Goal: Information Seeking & Learning: Learn about a topic

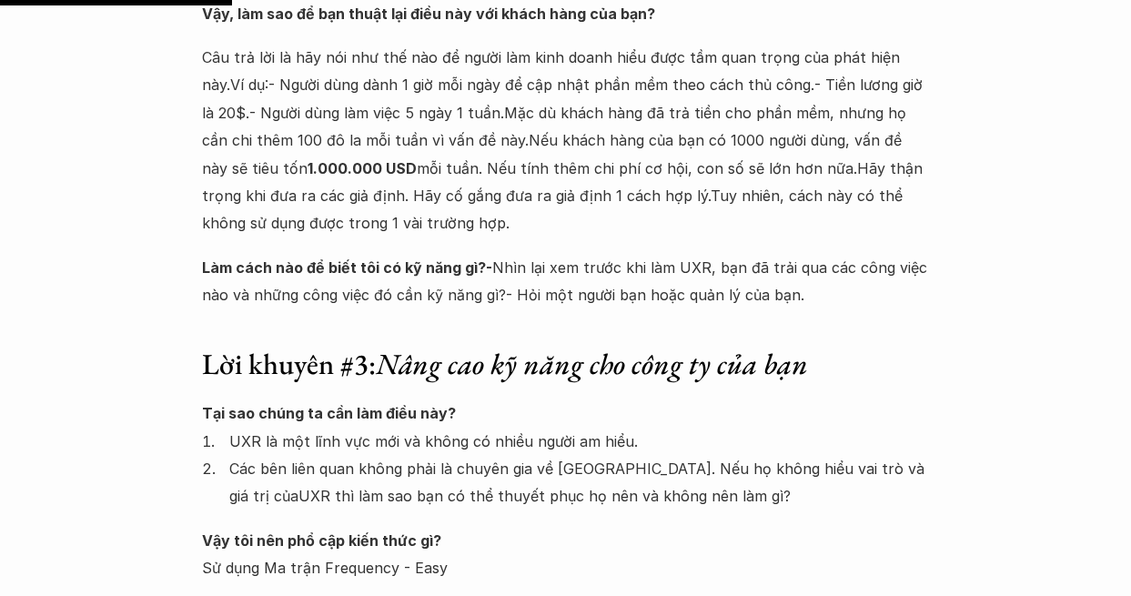
scroll to position [2821, 0]
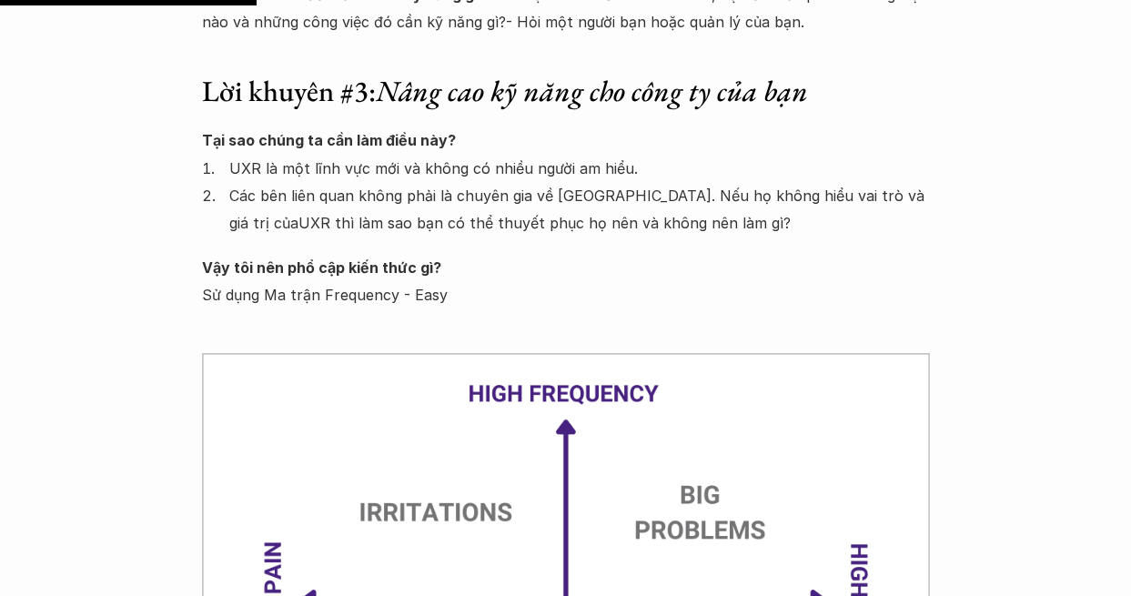
drag, startPoint x: 413, startPoint y: 167, endPoint x: 742, endPoint y: 247, distance: 339.0
click at [742, 247] on div "Lời khuyên #1: Đúng tư duy, đúng thời điểm Cởi mở, Tò mò và Không thiên vị là b…" at bounding box center [566, 71] width 728 height 3181
click at [625, 193] on p "Các bên liên quan không phải là chuyên gia về [GEOGRAPHIC_DATA]. Nếu họ không h…" at bounding box center [579, 210] width 701 height 56
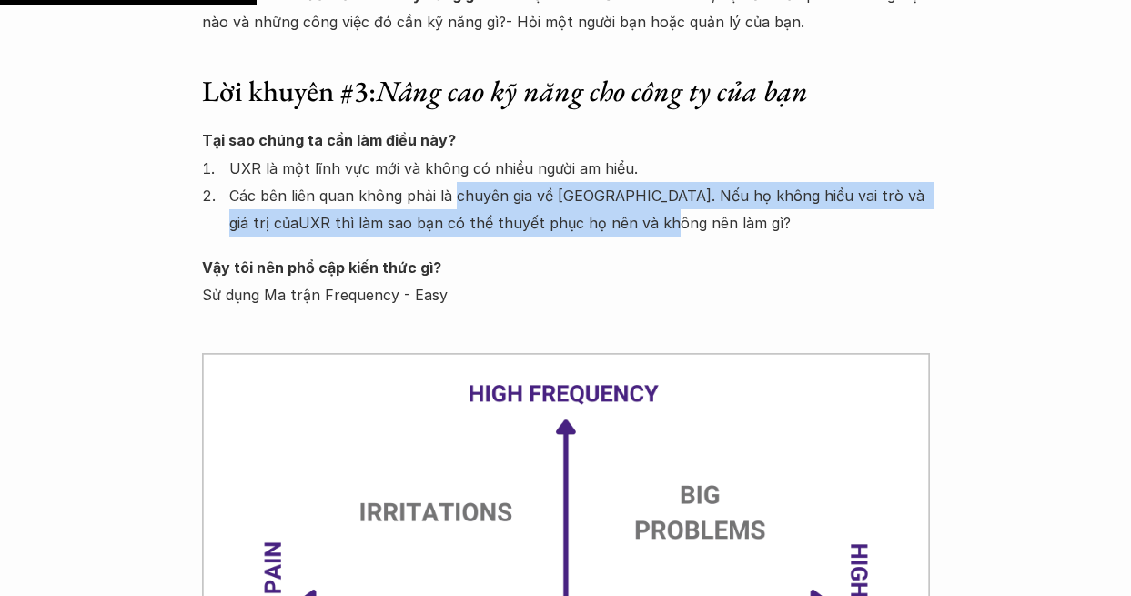
drag, startPoint x: 457, startPoint y: 209, endPoint x: 653, endPoint y: 237, distance: 198.4
click at [653, 237] on p "Các bên liên quan không phải là chuyên gia về [GEOGRAPHIC_DATA]. Nếu họ không h…" at bounding box center [579, 210] width 701 height 56
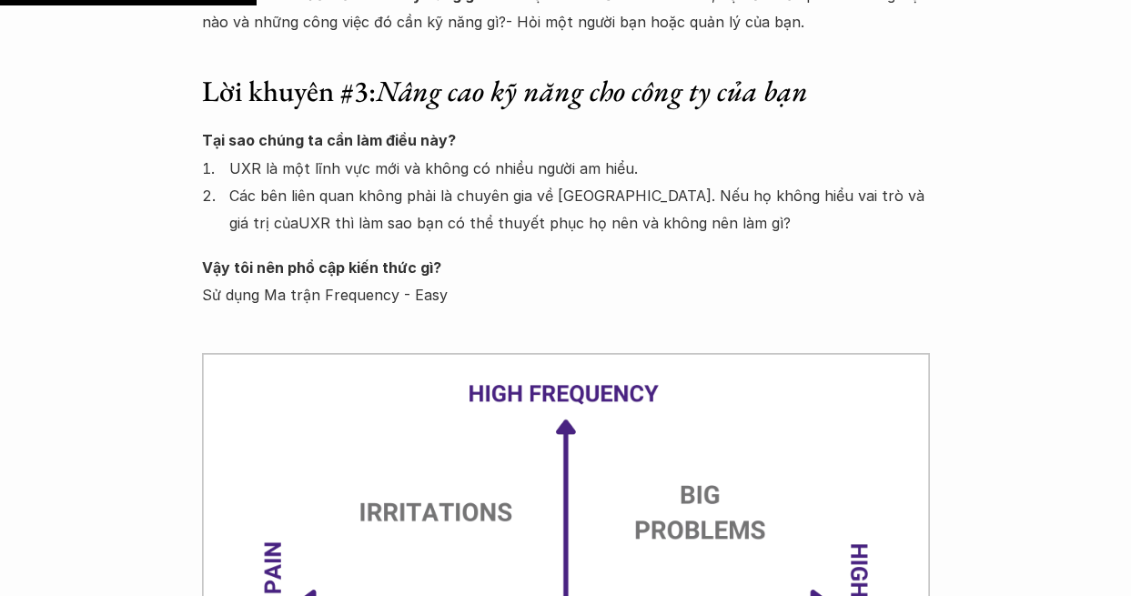
click at [511, 246] on div "Lời khuyên #1: Đúng tư duy, đúng thời điểm Cởi mở, Tò mò và Không thiên vị là b…" at bounding box center [566, 71] width 728 height 3181
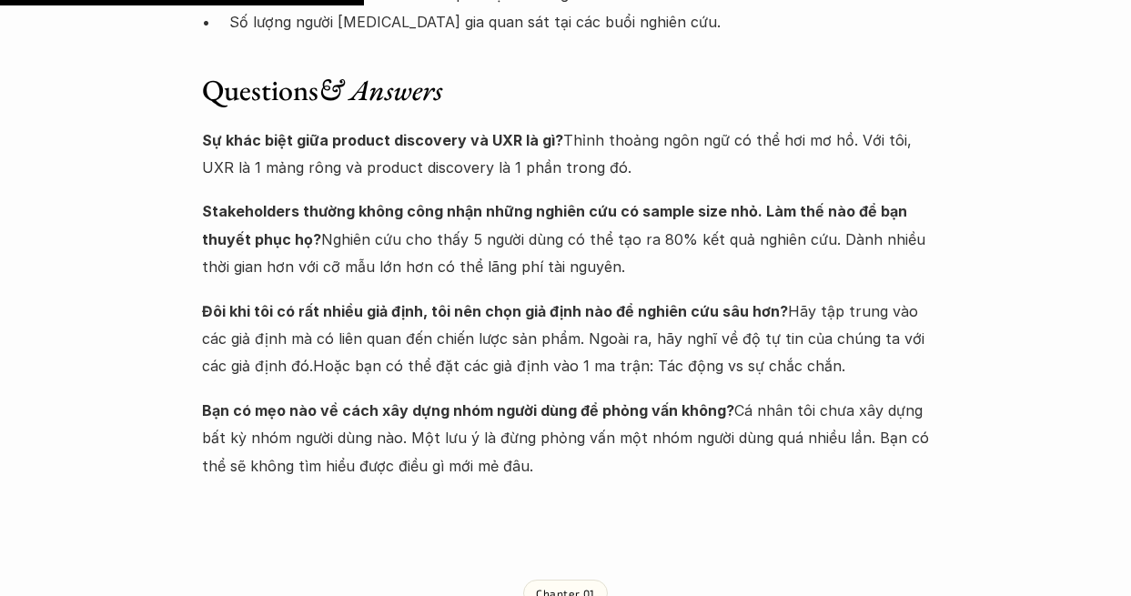
scroll to position [3912, 0]
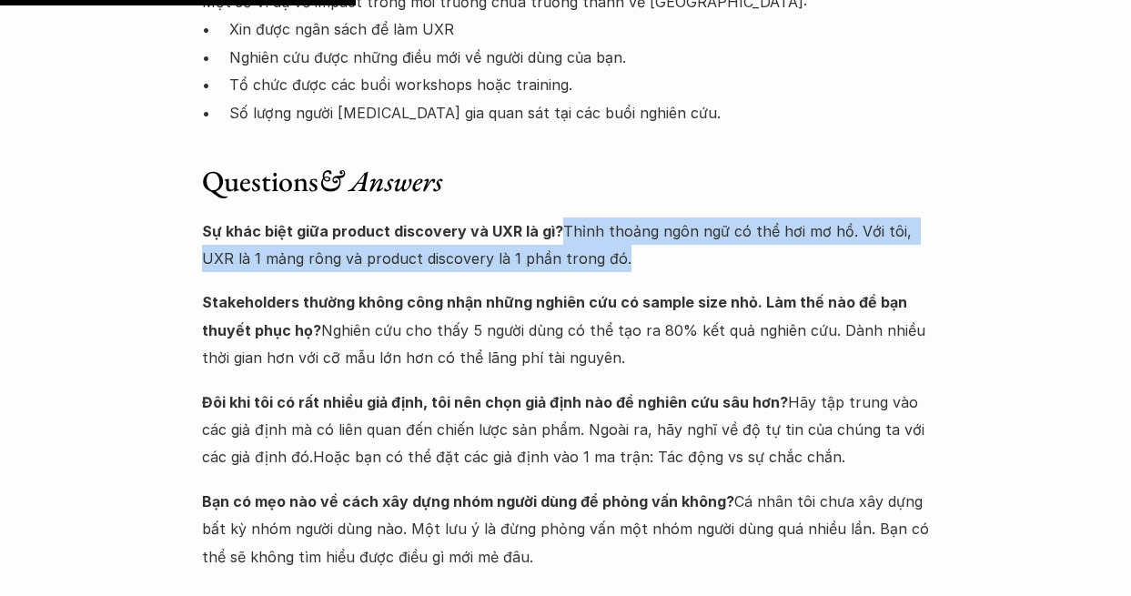
drag, startPoint x: 555, startPoint y: 227, endPoint x: 588, endPoint y: 262, distance: 47.6
click at [588, 262] on p "Sự khác biệt giữa product discovery và UXR là gì? Thỉnh thoảng ngôn ngữ có thể …" at bounding box center [566, 245] width 728 height 56
click at [550, 248] on p "Sự khác biệt giữa product discovery và UXR là gì? Thỉnh thoảng ngôn ngữ có thể …" at bounding box center [566, 245] width 728 height 56
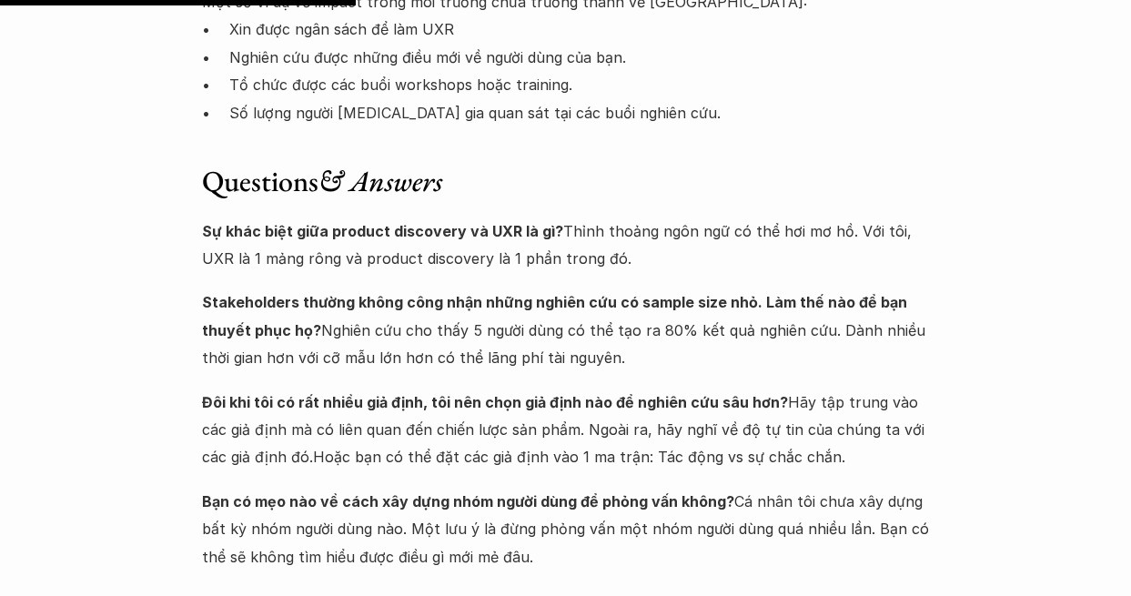
click at [559, 225] on p "Sự khác biệt giữa product discovery và UXR là gì? Thỉnh thoảng ngôn ngữ có thể …" at bounding box center [566, 245] width 728 height 56
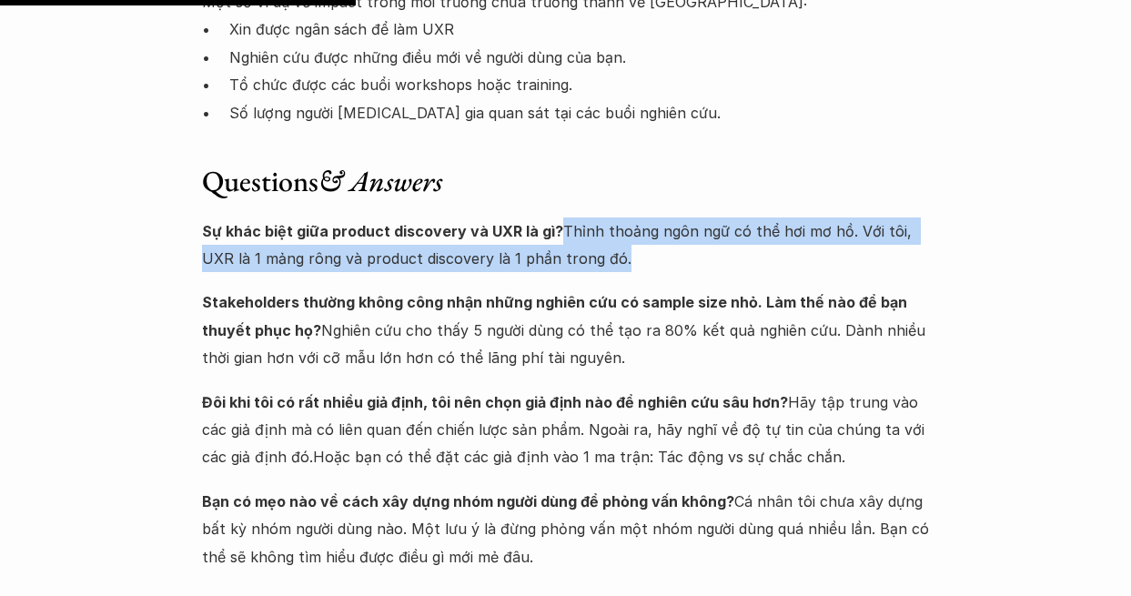
drag, startPoint x: 559, startPoint y: 226, endPoint x: 588, endPoint y: 265, distance: 48.8
click at [588, 265] on p "Sự khác biệt giữa product discovery và UXR là gì? Thỉnh thoảng ngôn ngữ có thể …" at bounding box center [566, 245] width 728 height 56
click at [562, 221] on p "Sự khác biệt giữa product discovery và UXR là gì? Thỉnh thoảng ngôn ngữ có thể …" at bounding box center [566, 245] width 728 height 56
drag, startPoint x: 560, startPoint y: 225, endPoint x: 576, endPoint y: 275, distance: 52.7
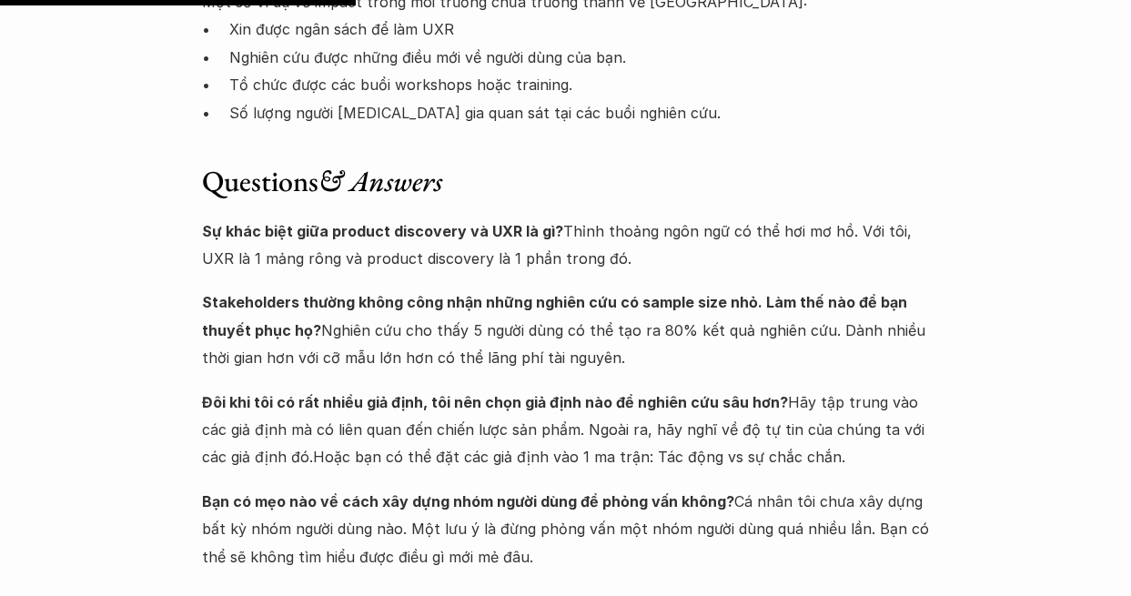
click at [587, 251] on p "Sự khác biệt giữa product discovery và UXR là gì? Thỉnh thoảng ngôn ngữ có thể …" at bounding box center [566, 245] width 728 height 56
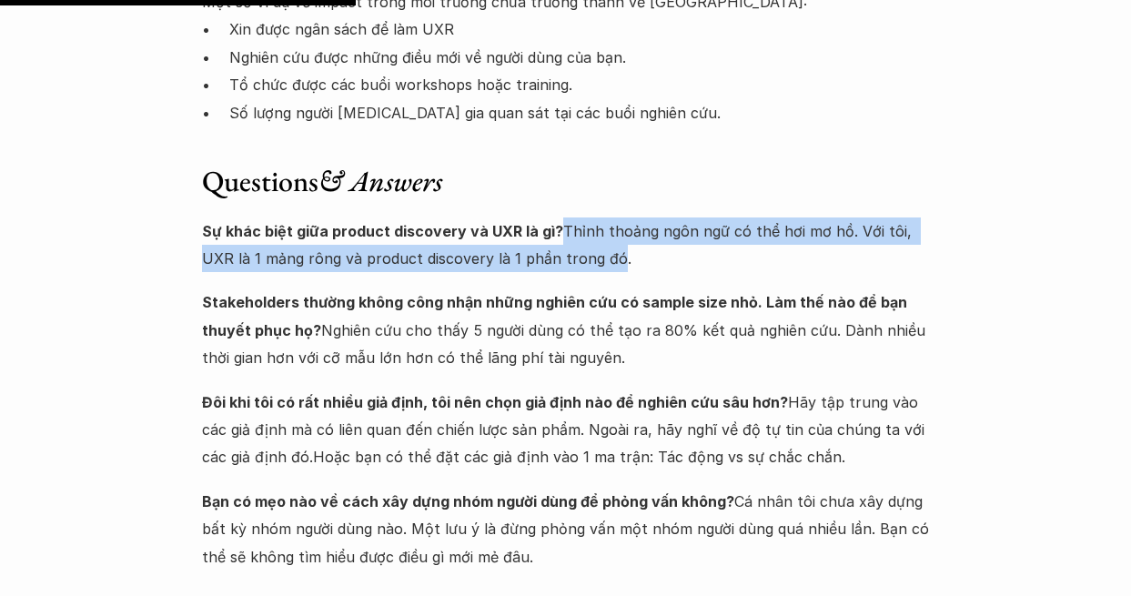
drag, startPoint x: 579, startPoint y: 257, endPoint x: 557, endPoint y: 236, distance: 30.9
click at [557, 236] on p "Sự khác biệt giữa product discovery và UXR là gì? Thỉnh thoảng ngôn ngữ có thể …" at bounding box center [566, 245] width 728 height 56
drag, startPoint x: 551, startPoint y: 225, endPoint x: 581, endPoint y: 263, distance: 48.6
click at [581, 263] on p "Sự khác biệt giữa product discovery và UXR là gì? Thỉnh thoảng ngôn ngữ có thể …" at bounding box center [566, 245] width 728 height 56
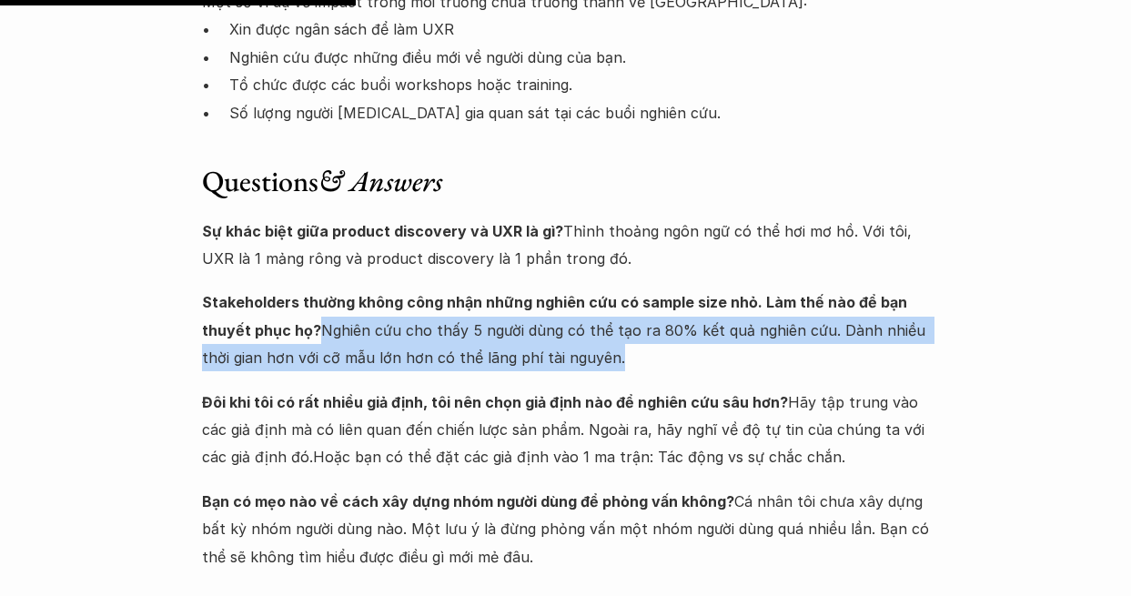
drag, startPoint x: 315, startPoint y: 326, endPoint x: 648, endPoint y: 356, distance: 334.4
click at [648, 356] on p "Stakeholders thường không công nhận những nghiên cứu có sample size nhỏ. Làm th…" at bounding box center [566, 329] width 728 height 83
click at [611, 356] on p "Stakeholders thường không công nhận những nghiên cứu có sample size nhỏ. Làm th…" at bounding box center [566, 329] width 728 height 83
drag, startPoint x: 611, startPoint y: 356, endPoint x: 314, endPoint y: 333, distance: 297.5
click at [314, 333] on p "Stakeholders thường không công nhận những nghiên cứu có sample size nhỏ. Làm th…" at bounding box center [566, 329] width 728 height 83
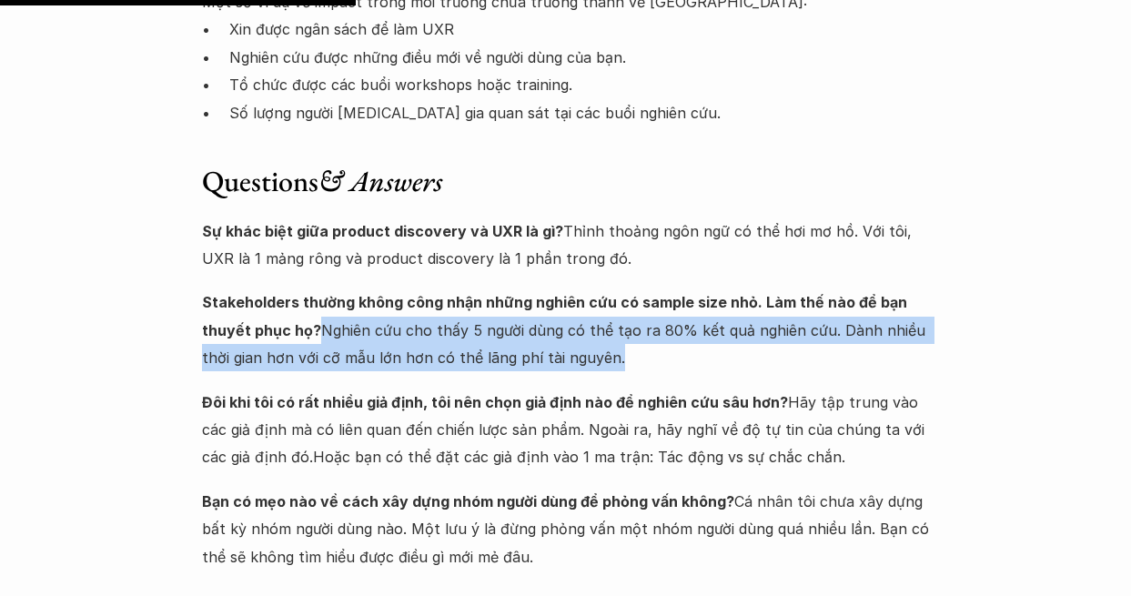
click at [319, 324] on strong "Stakeholders thường không công nhận những nghiên cứu có sample size nhỏ. Làm th…" at bounding box center [556, 315] width 709 height 45
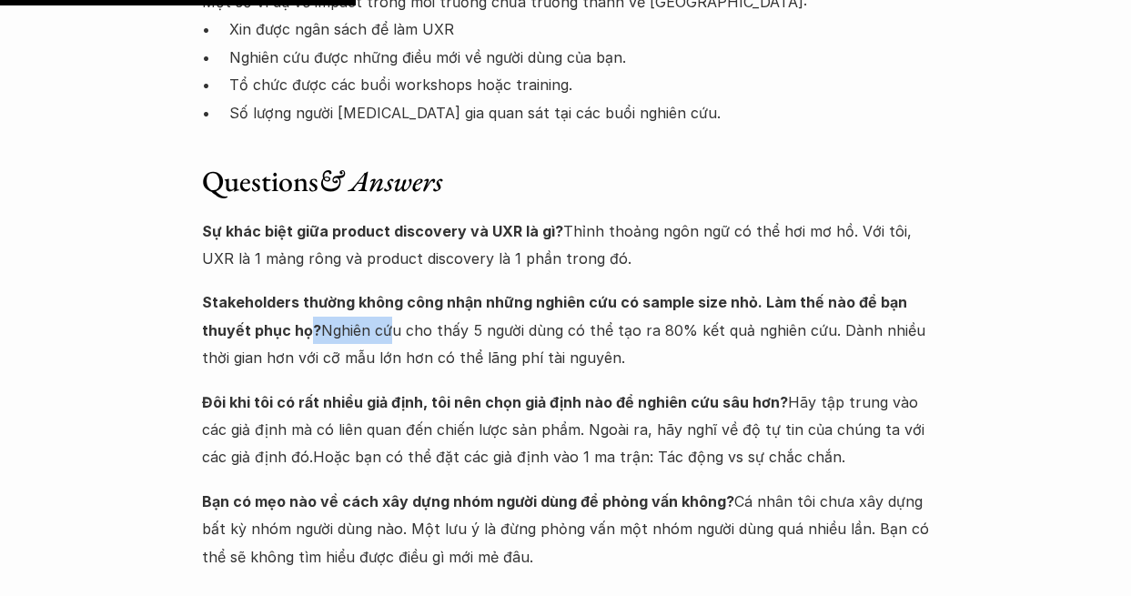
drag, startPoint x: 312, startPoint y: 322, endPoint x: 394, endPoint y: 329, distance: 82.2
click at [394, 329] on p "Stakeholders thường không công nhận những nghiên cứu có sample size nhỏ. Làm th…" at bounding box center [566, 329] width 728 height 83
click at [336, 331] on p "Stakeholders thường không công nhận những nghiên cứu có sample size nhỏ. Làm th…" at bounding box center [566, 329] width 728 height 83
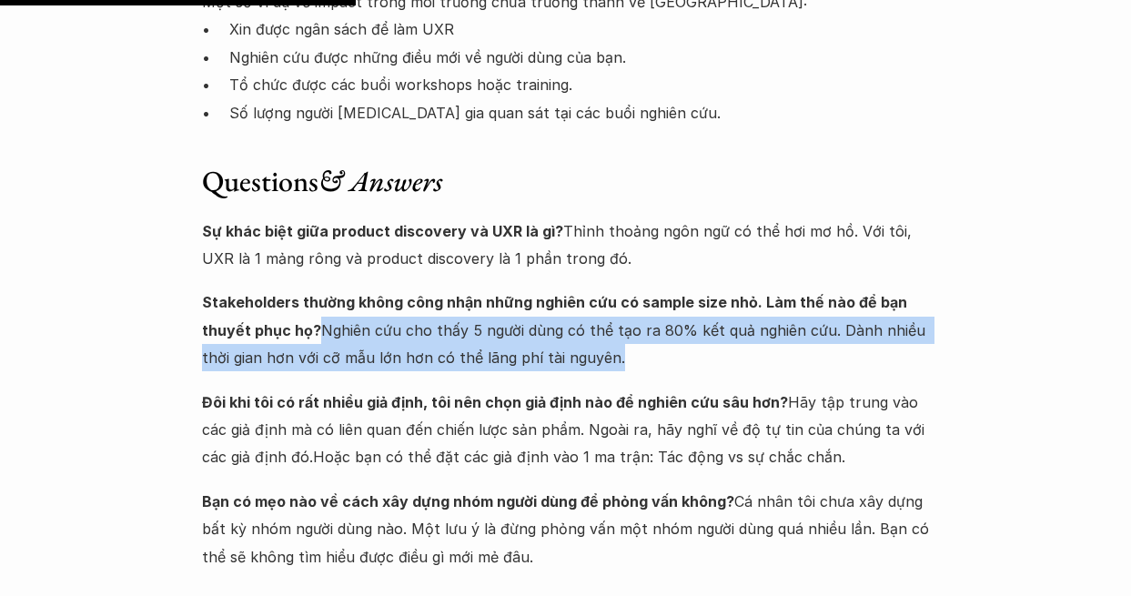
drag, startPoint x: 314, startPoint y: 325, endPoint x: 635, endPoint y: 368, distance: 324.0
click at [635, 368] on p "Stakeholders thường không công nhận những nghiên cứu có sample size nhỏ. Làm th…" at bounding box center [566, 329] width 728 height 83
click at [571, 340] on p "Stakeholders thường không công nhận những nghiên cứu có sample size nhỏ. Làm th…" at bounding box center [566, 329] width 728 height 83
drag, startPoint x: 659, startPoint y: 369, endPoint x: 318, endPoint y: 329, distance: 343.5
click at [318, 329] on p "Stakeholders thường không công nhận những nghiên cứu có sample size nhỏ. Làm th…" at bounding box center [566, 329] width 728 height 83
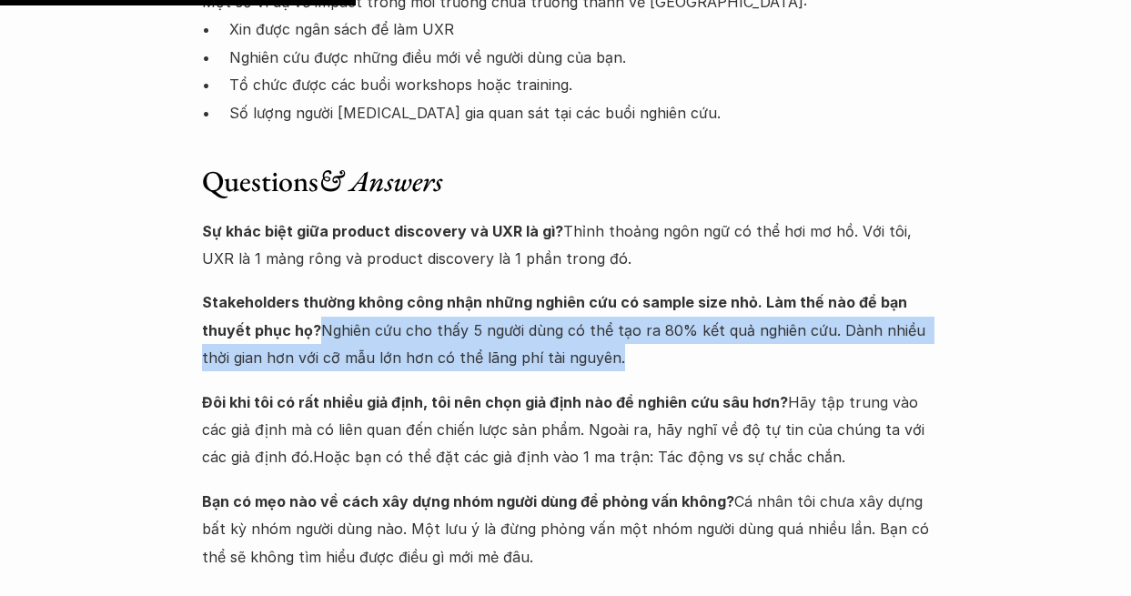
click at [445, 328] on p "Stakeholders thường không công nhận những nghiên cứu có sample size nhỏ. Làm th…" at bounding box center [566, 329] width 728 height 83
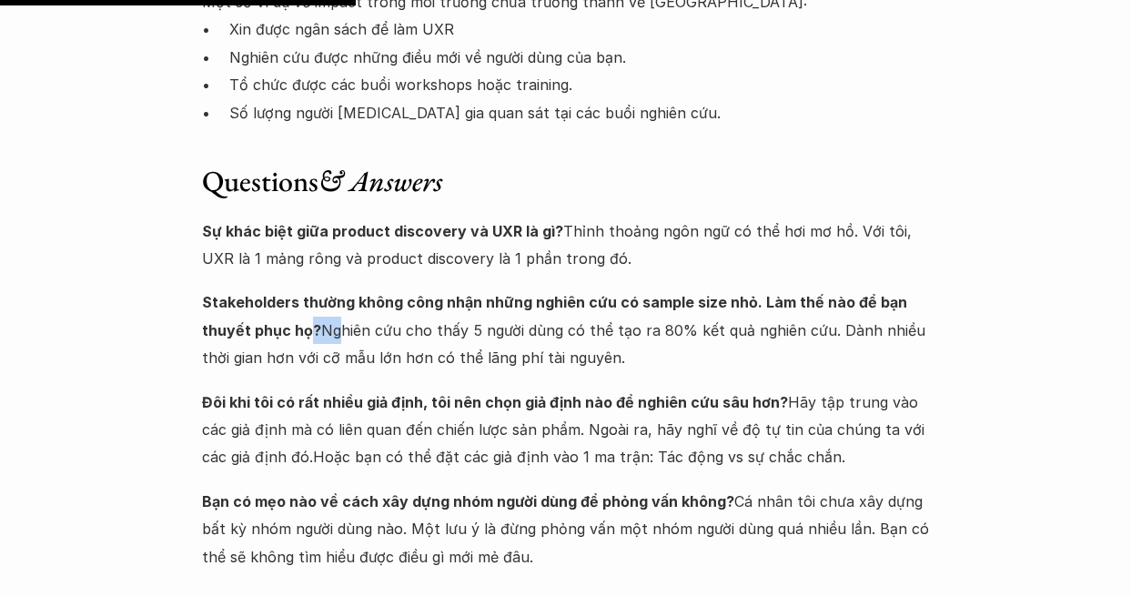
drag, startPoint x: 311, startPoint y: 327, endPoint x: 337, endPoint y: 336, distance: 27.1
click at [337, 336] on p "Stakeholders thường không công nhận những nghiên cứu có sample size nhỏ. Làm th…" at bounding box center [566, 329] width 728 height 83
click at [316, 331] on strong "Stakeholders thường không công nhận những nghiên cứu có sample size nhỏ. Làm th…" at bounding box center [556, 315] width 709 height 45
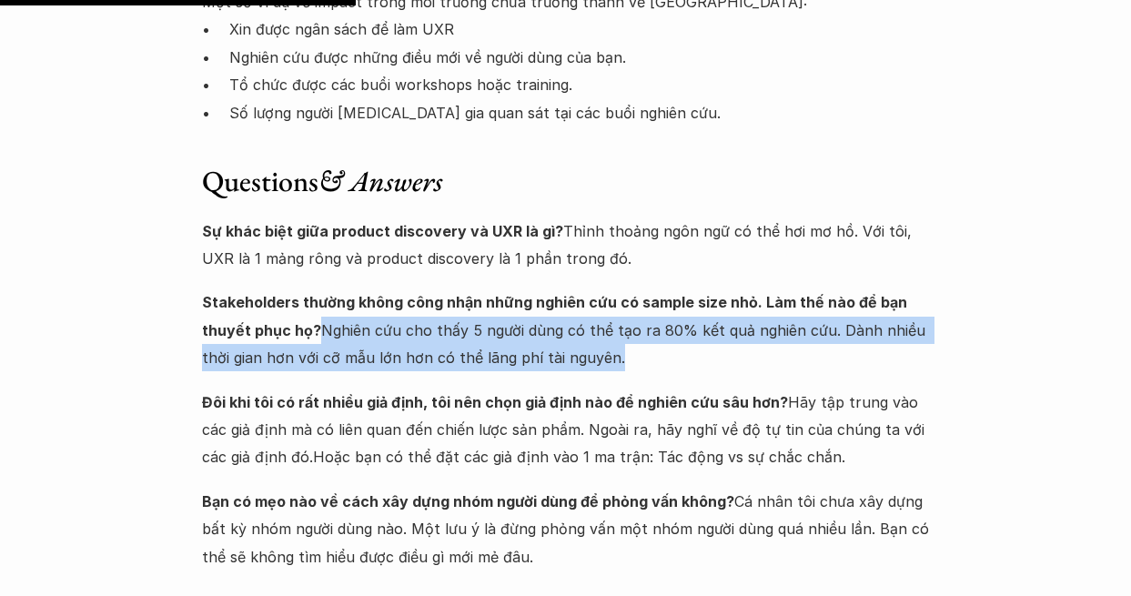
drag, startPoint x: 316, startPoint y: 330, endPoint x: 616, endPoint y: 366, distance: 302.3
click at [616, 366] on p "Stakeholders thường không công nhận những nghiên cứu có sample size nhỏ. Làm th…" at bounding box center [566, 329] width 728 height 83
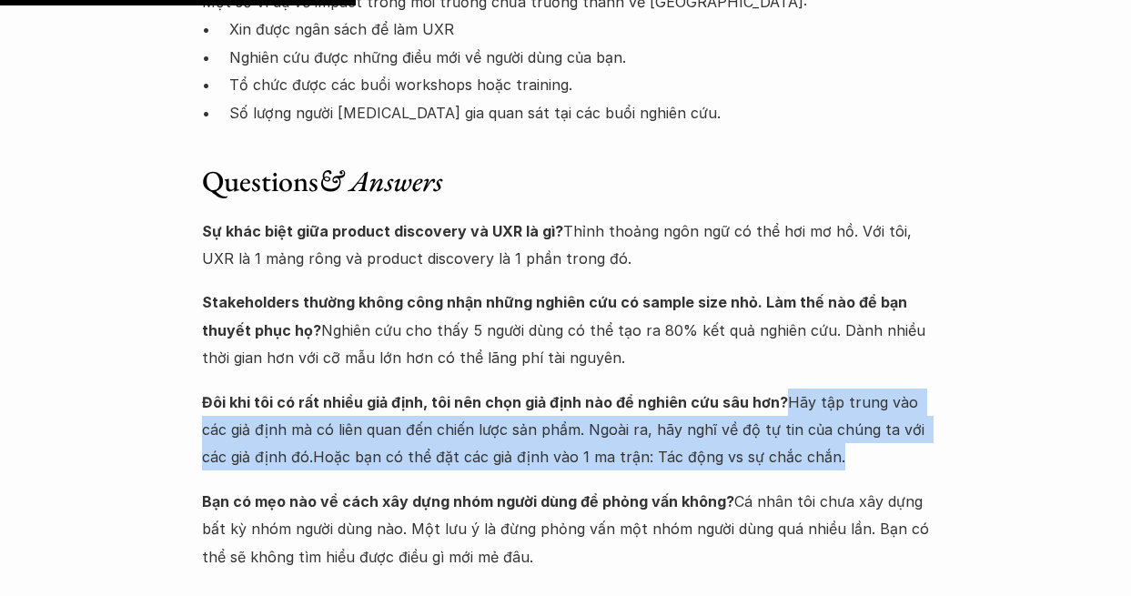
drag, startPoint x: 774, startPoint y: 394, endPoint x: 863, endPoint y: 455, distance: 107.3
click at [863, 455] on p "Đôi khi tôi có rất nhiều giả định, tôi nên chọn giả định nào để nghiên cứu sâu …" at bounding box center [566, 430] width 728 height 83
click at [823, 464] on p "Đôi khi tôi có rất nhiều giả định, tôi nên chọn giả định nào để nghiên cứu sâu …" at bounding box center [566, 430] width 728 height 83
drag, startPoint x: 826, startPoint y: 459, endPoint x: 774, endPoint y: 389, distance: 86.4
click at [774, 389] on p "Đôi khi tôi có rất nhiều giả định, tôi nên chọn giả định nào để nghiên cứu sâu …" at bounding box center [566, 430] width 728 height 83
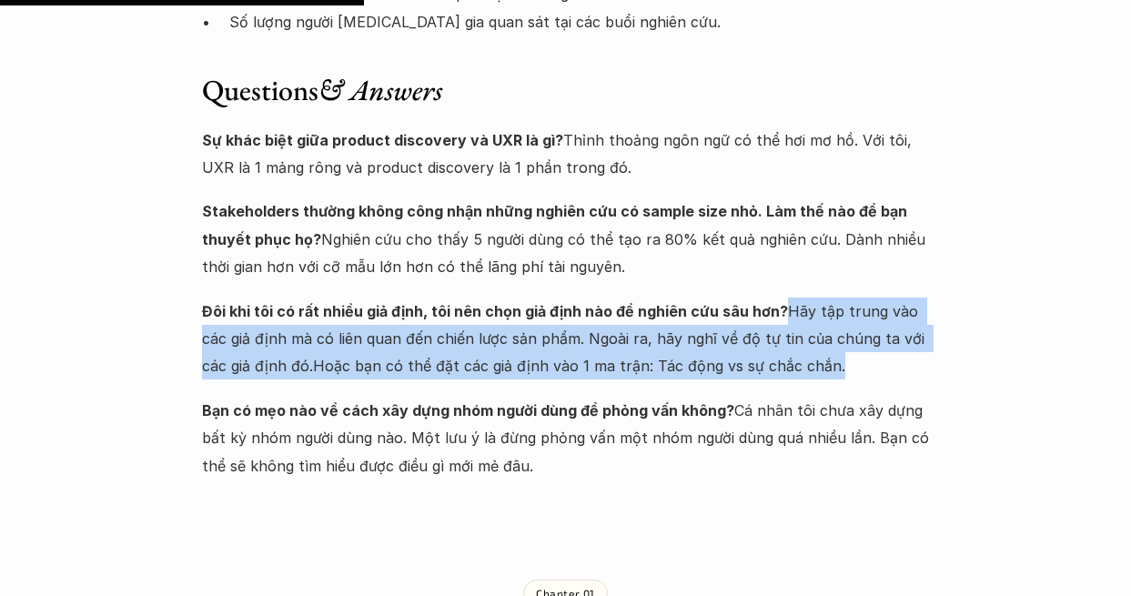
scroll to position [4094, 0]
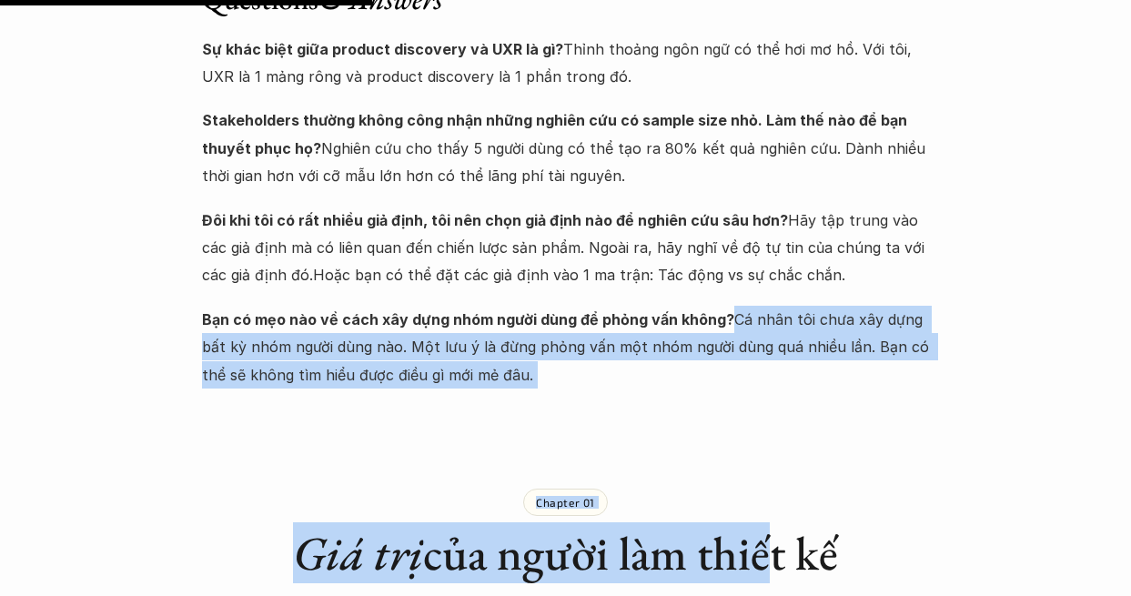
drag, startPoint x: 722, startPoint y: 314, endPoint x: 777, endPoint y: 410, distance: 110.8
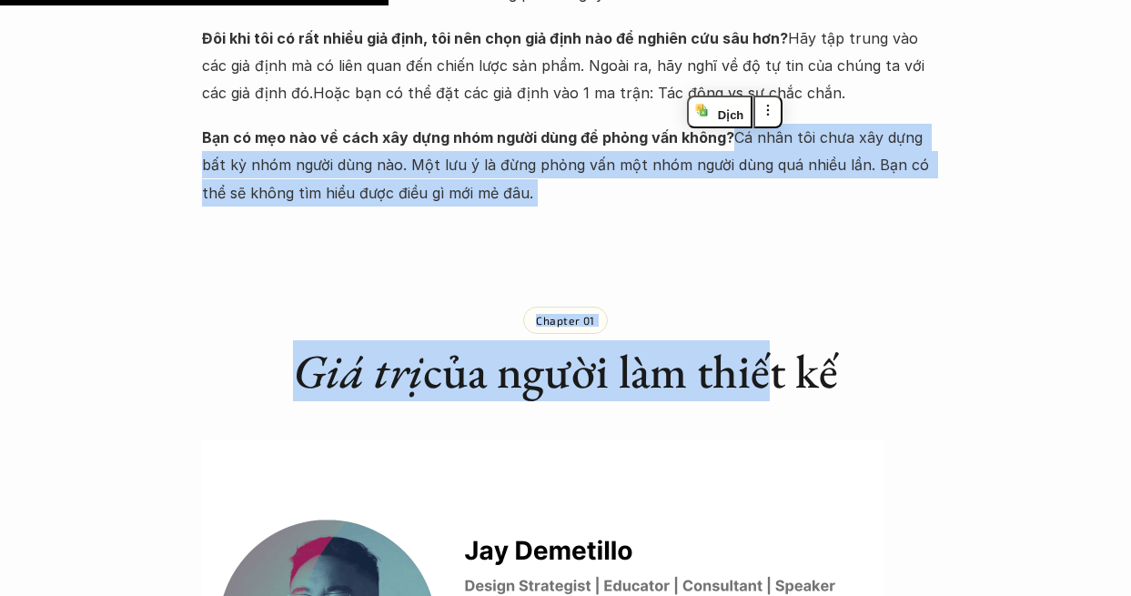
click at [587, 187] on p "Bạn có mẹo nào về cách xây dựng nhóm người dùng để phỏng vấn không? Cá nhân tôi…" at bounding box center [566, 165] width 728 height 83
drag, startPoint x: 891, startPoint y: 372, endPoint x: 288, endPoint y: 380, distance: 602.4
click at [288, 380] on h2 "Giá trị của người làm thiết kế" at bounding box center [566, 371] width 728 height 56
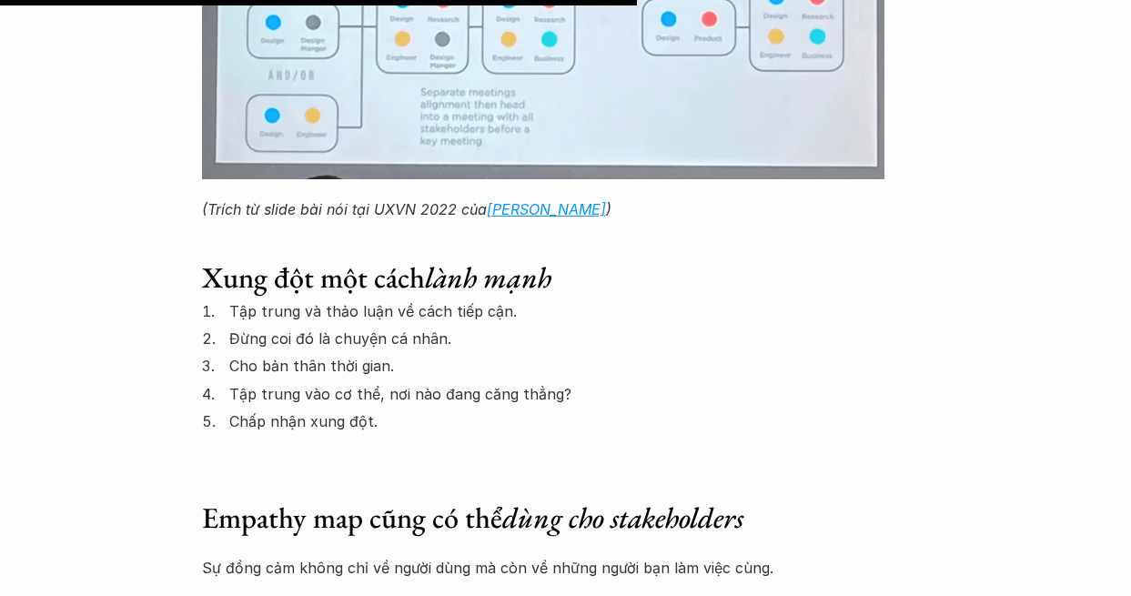
scroll to position [6824, 0]
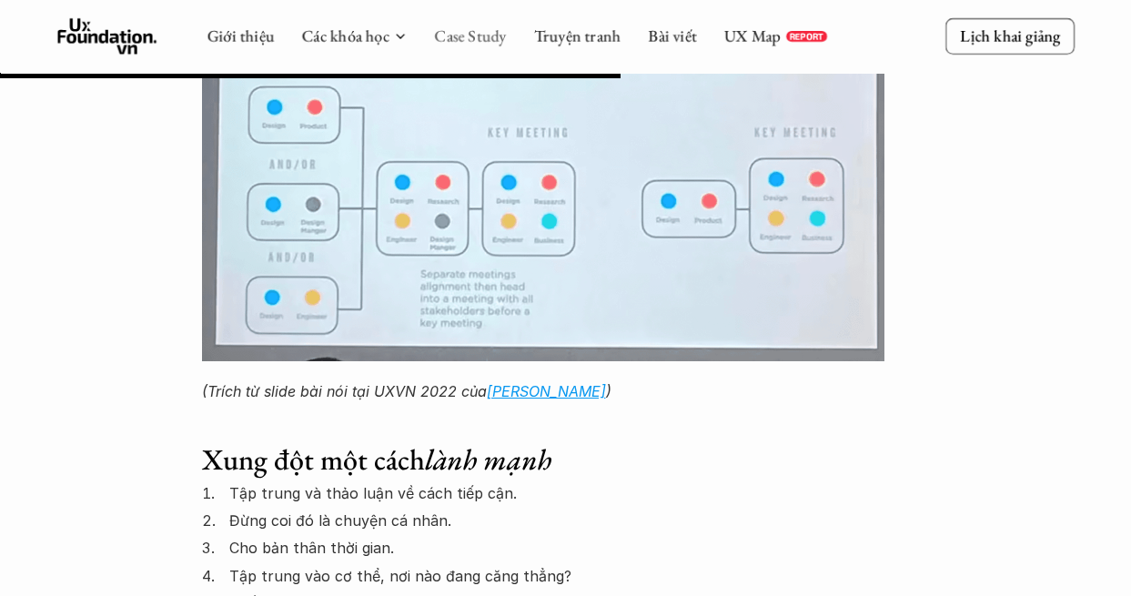
click at [471, 38] on link "Case Study" at bounding box center [470, 35] width 72 height 21
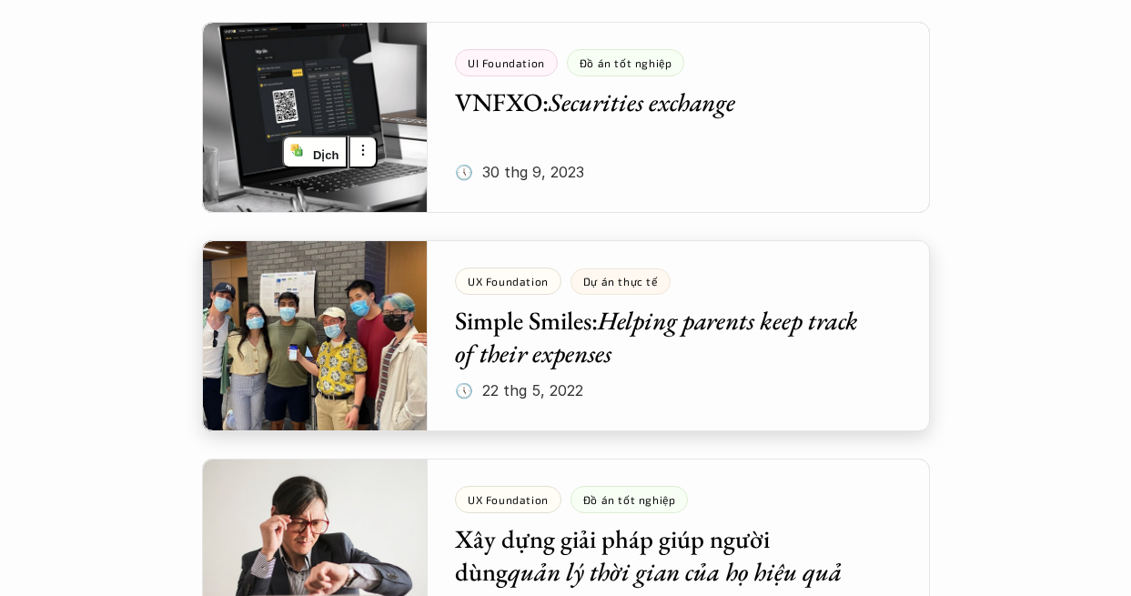
scroll to position [4731, 0]
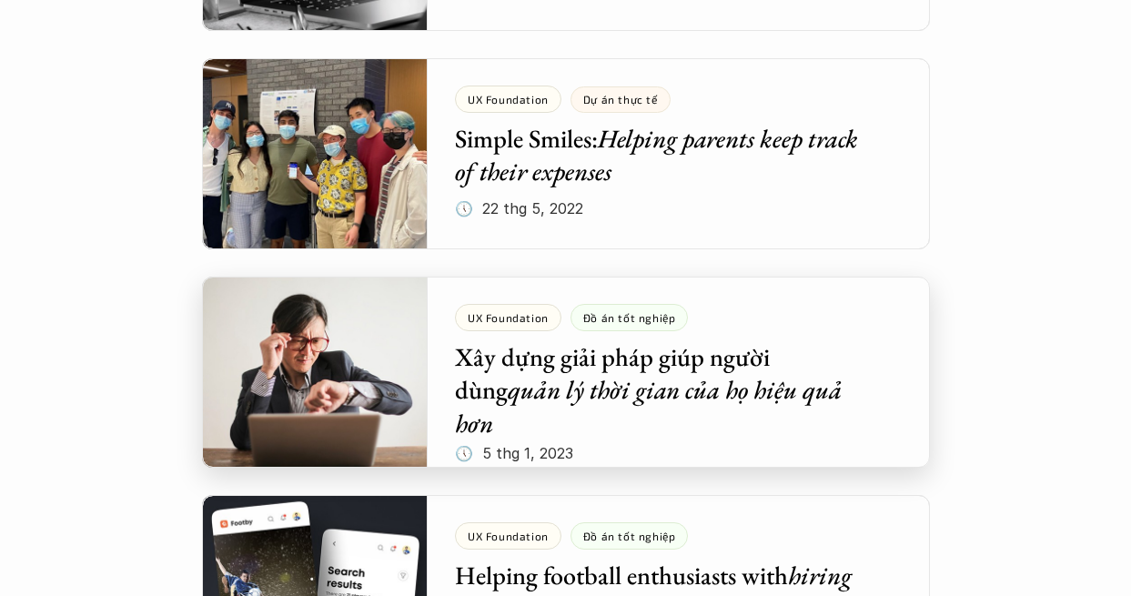
click at [796, 410] on div at bounding box center [566, 372] width 728 height 191
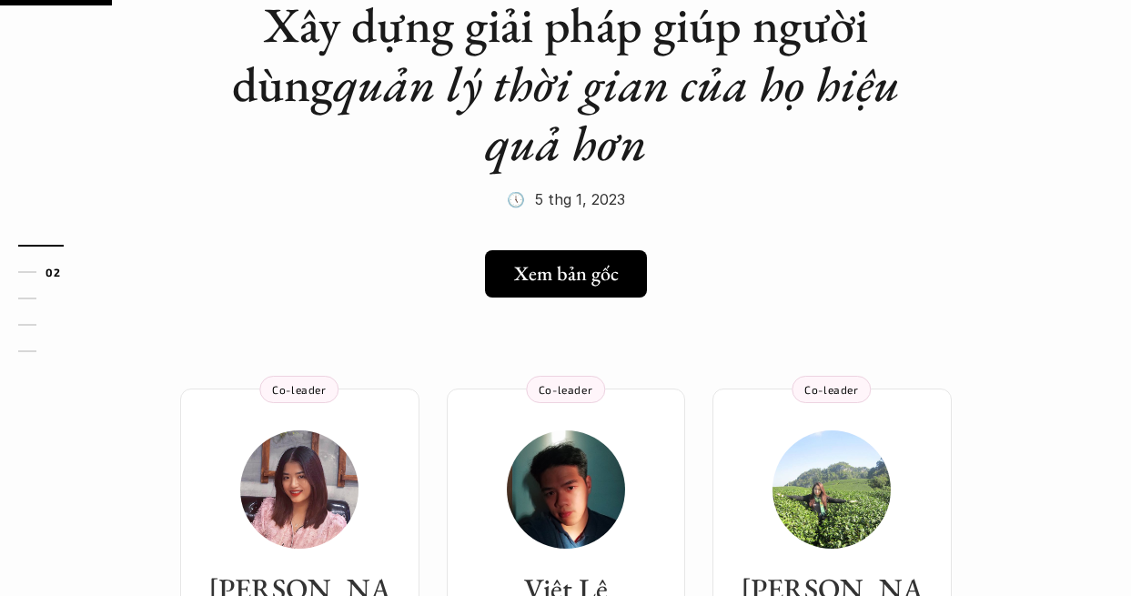
scroll to position [455, 0]
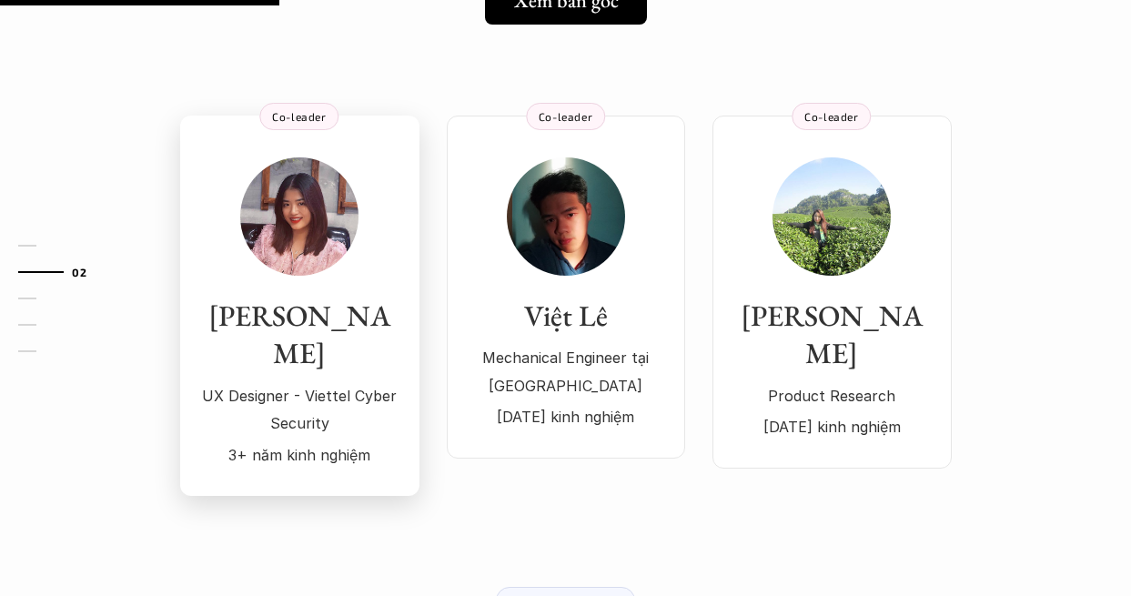
click at [292, 321] on h3 "[PERSON_NAME]" at bounding box center [299, 336] width 203 height 76
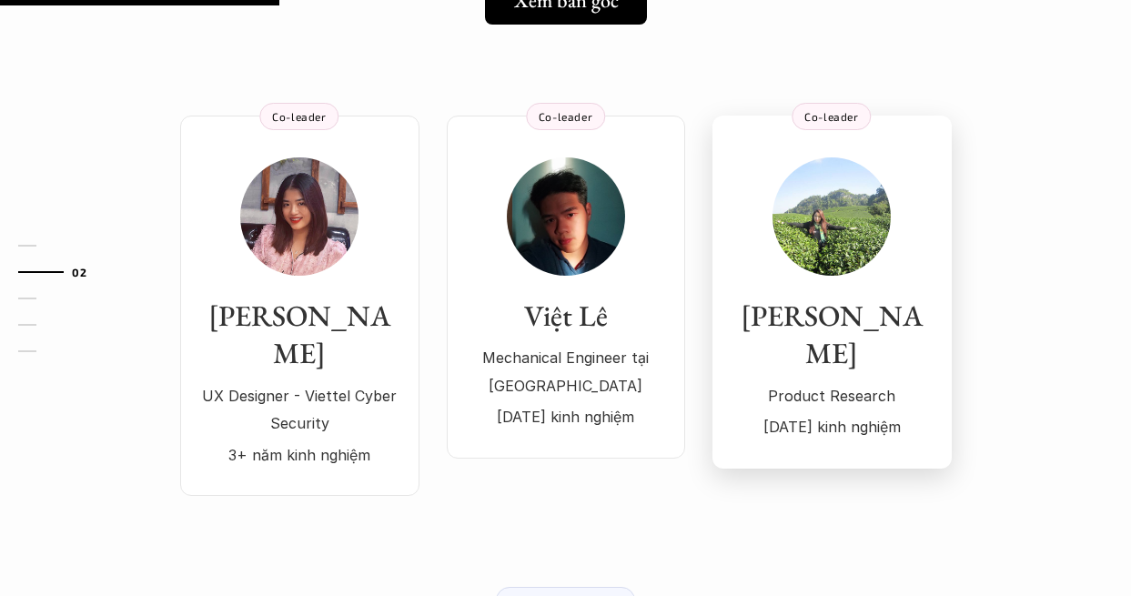
click at [858, 225] on img at bounding box center [831, 216] width 118 height 118
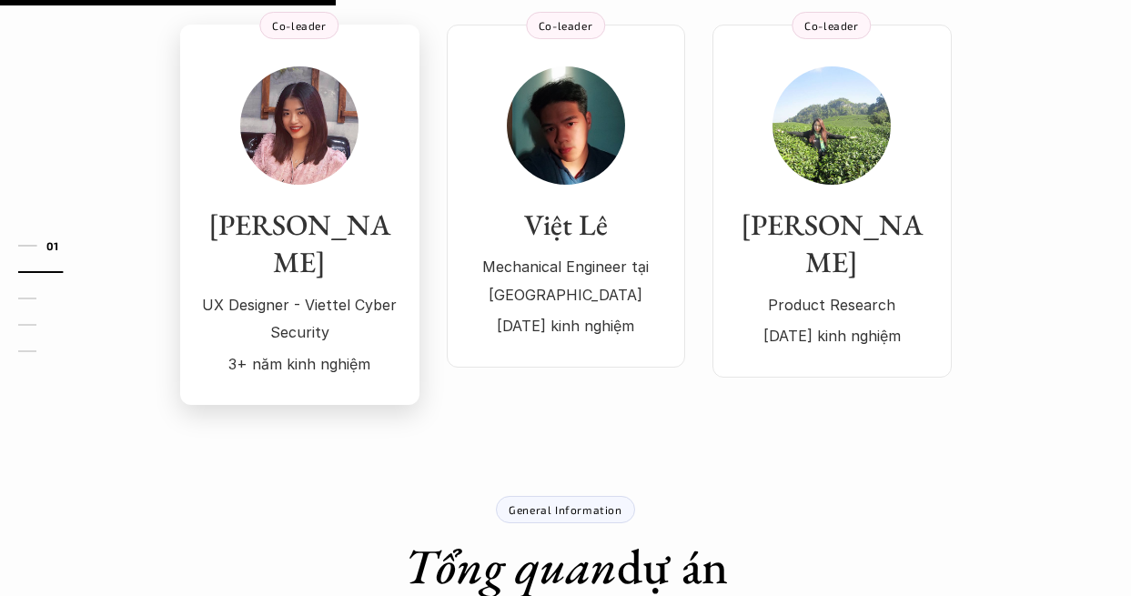
scroll to position [182, 0]
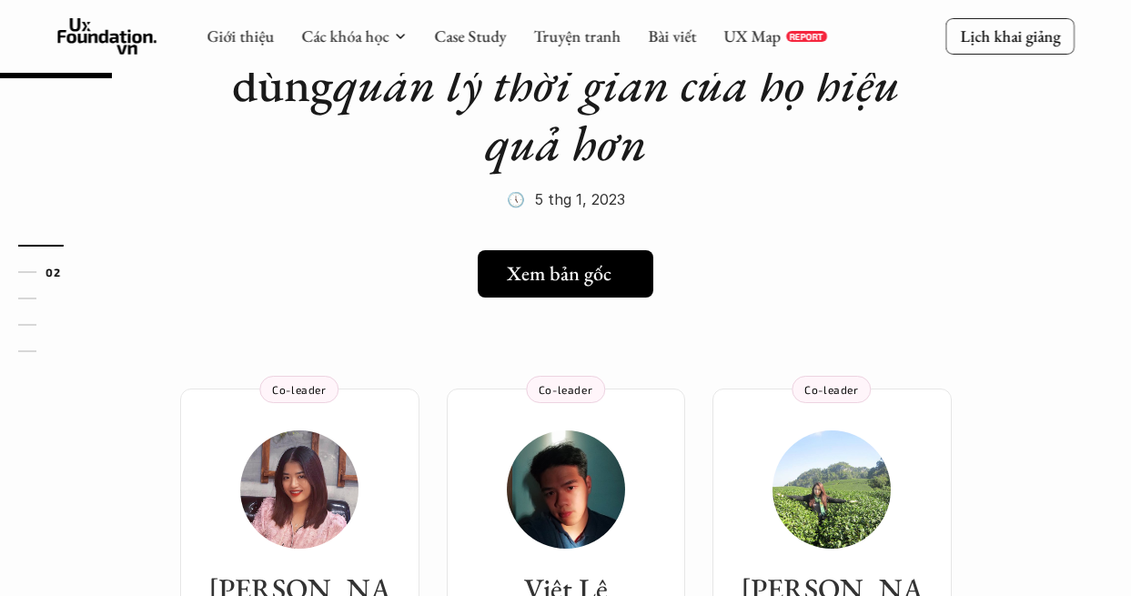
click at [572, 278] on h5 "Xem bản gốc" at bounding box center [559, 274] width 105 height 24
